Goal: Information Seeking & Learning: Learn about a topic

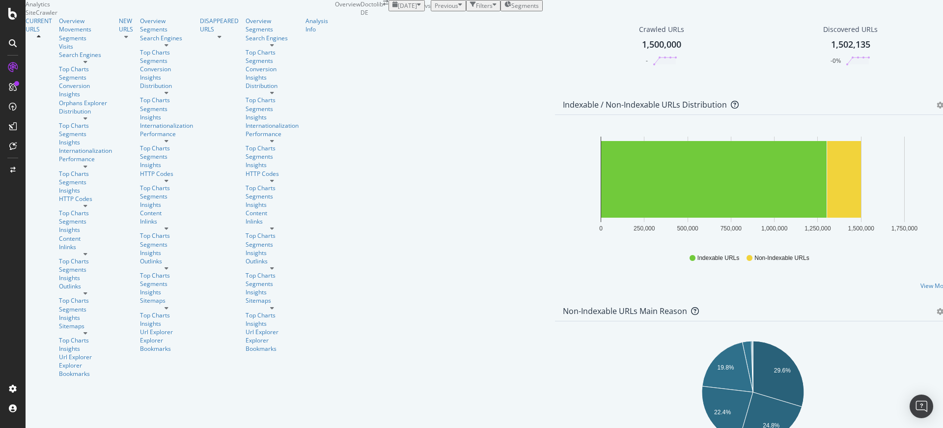
click at [570, 71] on div "Crawled URLs 1,500,000 -" at bounding box center [662, 45] width 184 height 51
click at [73, 33] on div "Movements" at bounding box center [89, 29] width 60 height 8
click at [74, 33] on link "Movements" at bounding box center [85, 29] width 53 height 8
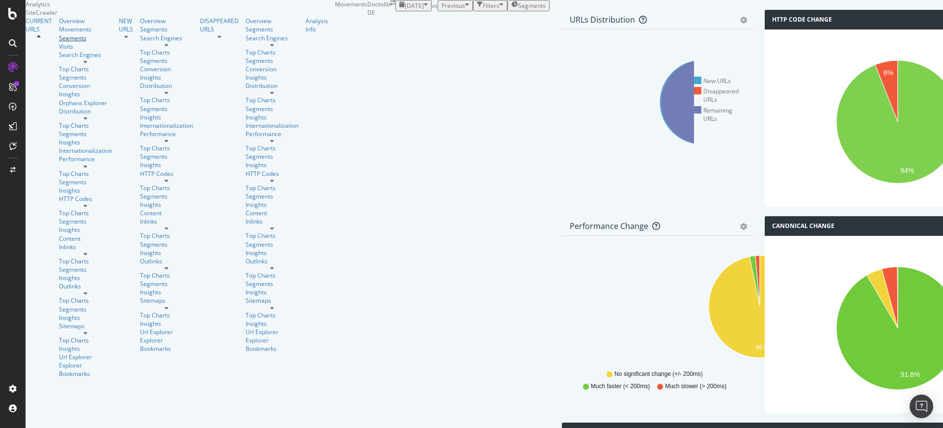
click at [64, 42] on link "Segments" at bounding box center [85, 38] width 53 height 8
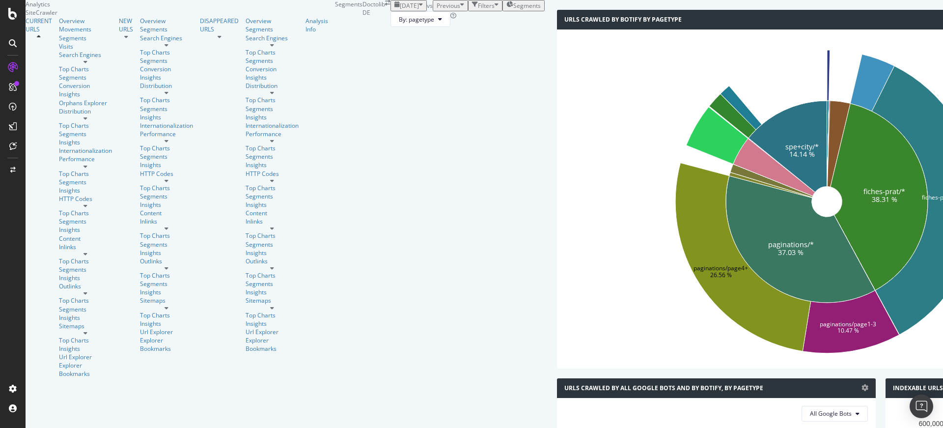
click at [552, 129] on div "URLs Crawled By Botify By pagetype Sunburst Treemap Table Expand Export as CSV …" at bounding box center [880, 194] width 657 height 368
click at [59, 65] on div "Search Engines" at bounding box center [89, 58] width 60 height 14
click at [61, 59] on div "Search Engines" at bounding box center [85, 55] width 53 height 8
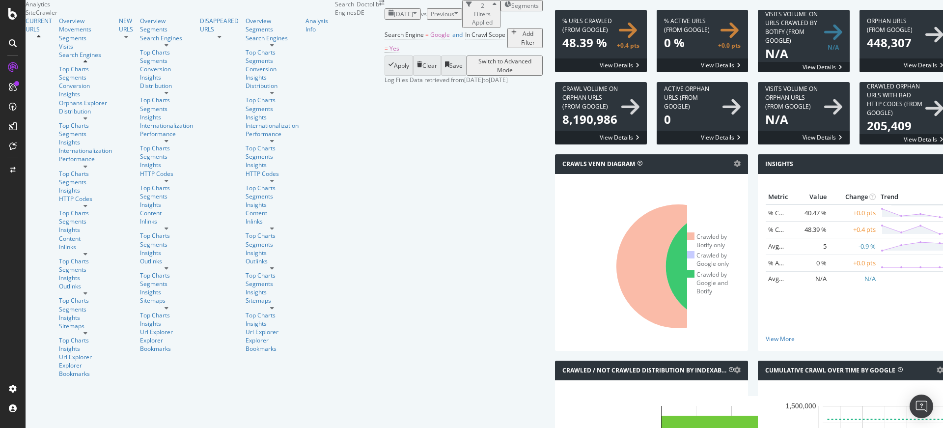
scroll to position [1130, 0]
click at [59, 115] on div "Distribution" at bounding box center [85, 111] width 53 height 8
click at [59, 163] on div "Performance" at bounding box center [85, 159] width 53 height 8
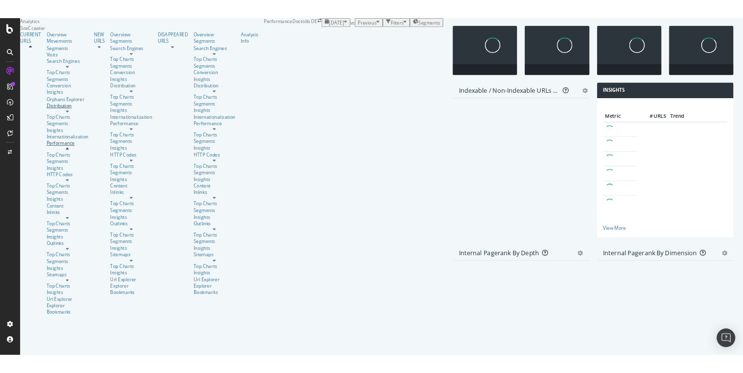
scroll to position [806, 0]
